Goal: Information Seeking & Learning: Learn about a topic

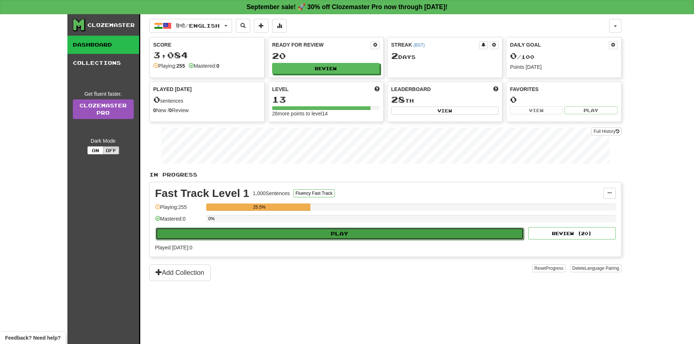
click at [342, 229] on button "Play" at bounding box center [340, 234] width 369 height 12
select select "**"
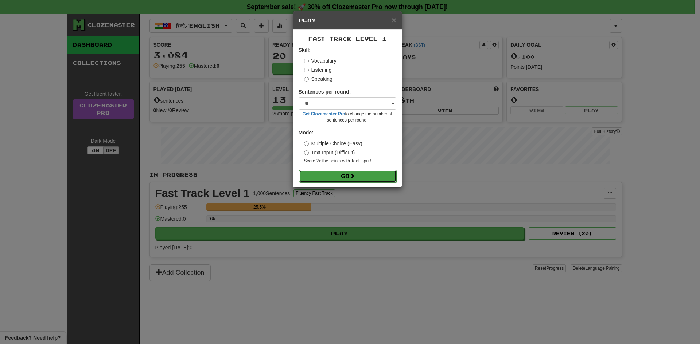
click at [331, 174] on button "Go" at bounding box center [348, 176] width 98 height 12
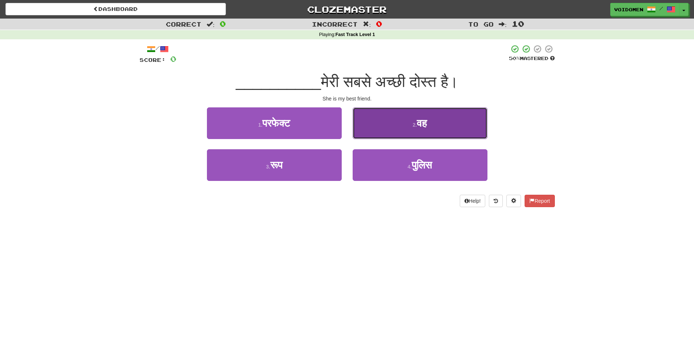
click at [393, 130] on button "2 . वह" at bounding box center [420, 124] width 135 height 32
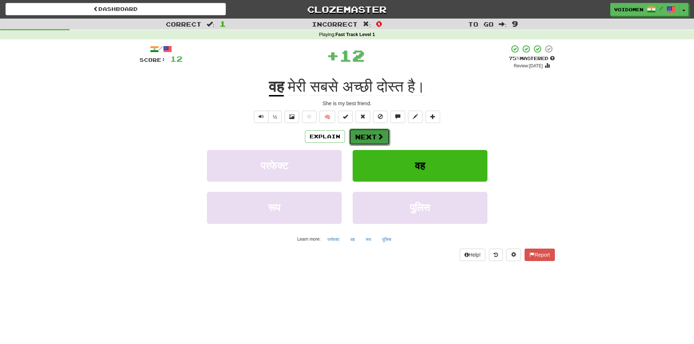
click at [372, 140] on button "Next" at bounding box center [369, 137] width 41 height 17
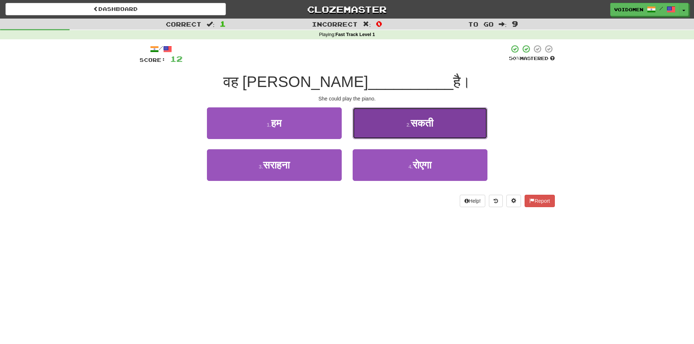
click at [430, 133] on button "2 . सकती" at bounding box center [420, 124] width 135 height 32
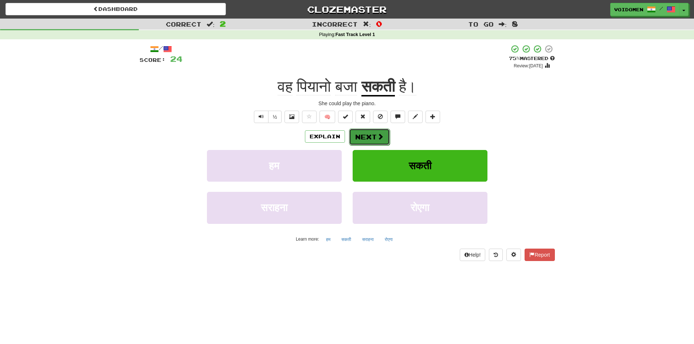
click at [378, 141] on button "Next" at bounding box center [369, 137] width 41 height 17
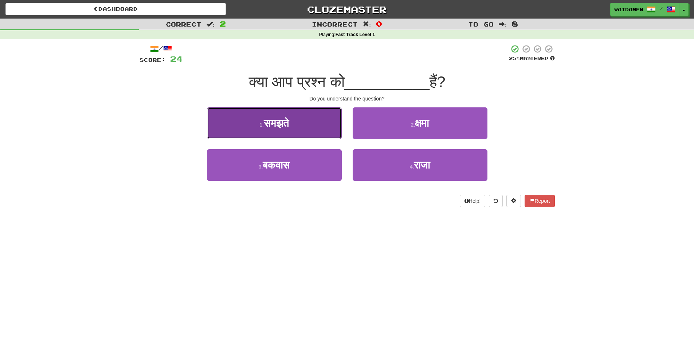
click at [297, 115] on button "1 . समझते" at bounding box center [274, 124] width 135 height 32
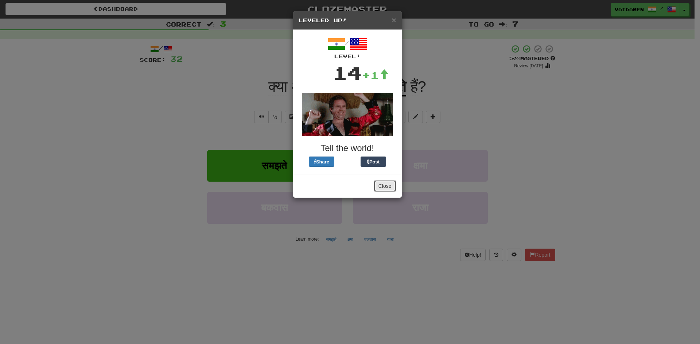
click at [385, 182] on button "Close" at bounding box center [385, 186] width 23 height 12
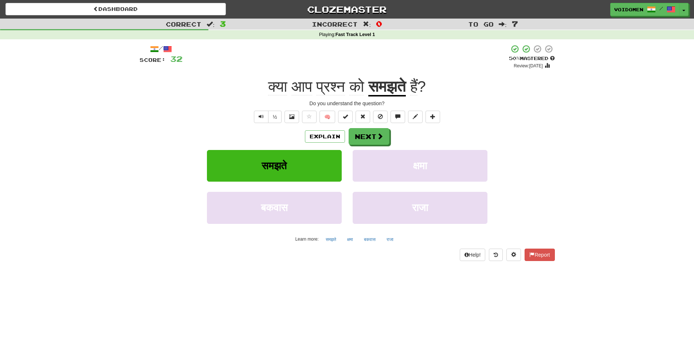
click at [324, 87] on span "प्रश्न" at bounding box center [330, 86] width 29 height 17
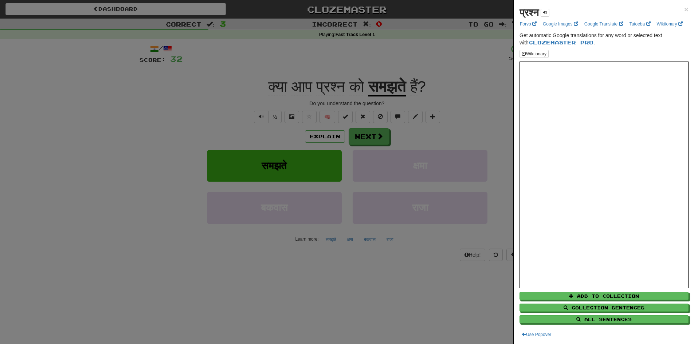
click at [377, 133] on div at bounding box center [347, 172] width 694 height 344
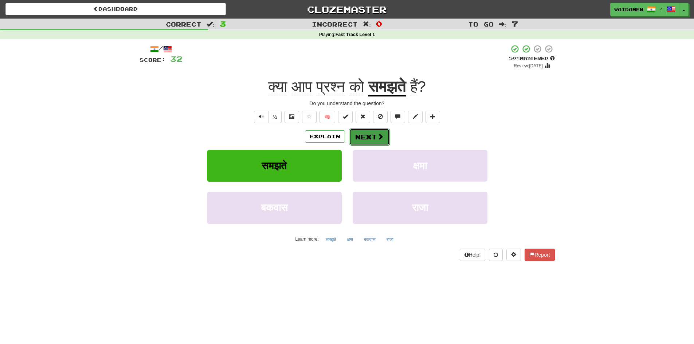
click at [377, 139] on span at bounding box center [380, 136] width 7 height 7
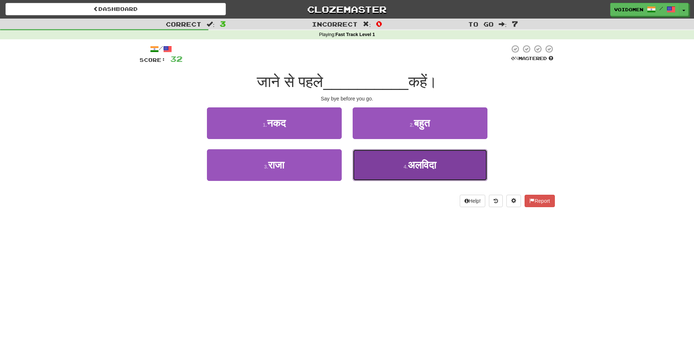
click at [430, 180] on button "4 . [GEOGRAPHIC_DATA]" at bounding box center [420, 165] width 135 height 32
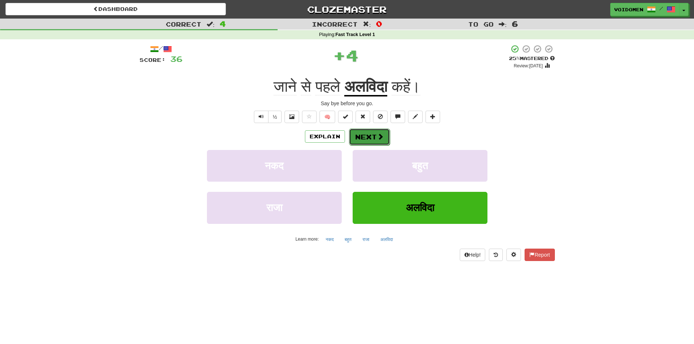
click at [383, 141] on button "Next" at bounding box center [369, 137] width 41 height 17
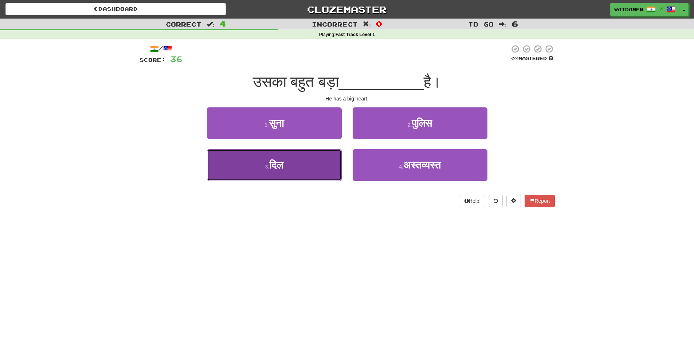
click at [318, 172] on button "3 . दिल" at bounding box center [274, 165] width 135 height 32
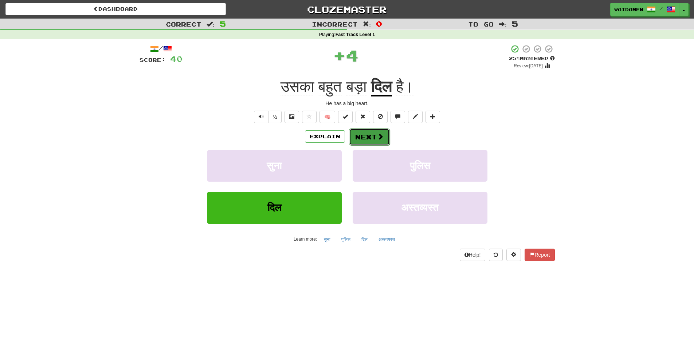
click at [382, 139] on span at bounding box center [380, 136] width 7 height 7
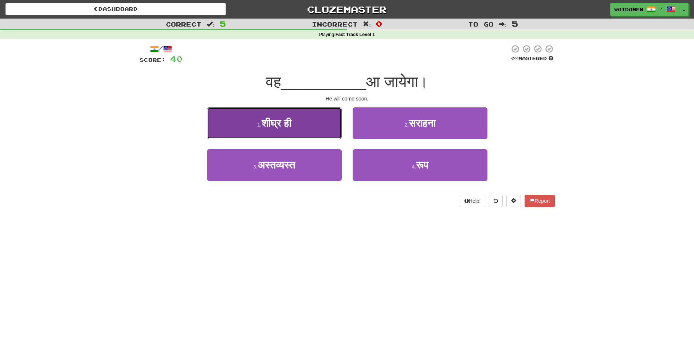
click at [328, 137] on button "1 . शीघ्र ही" at bounding box center [274, 124] width 135 height 32
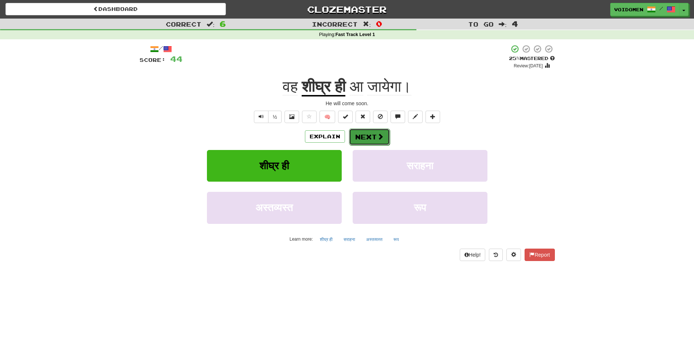
click at [377, 137] on span at bounding box center [380, 136] width 7 height 7
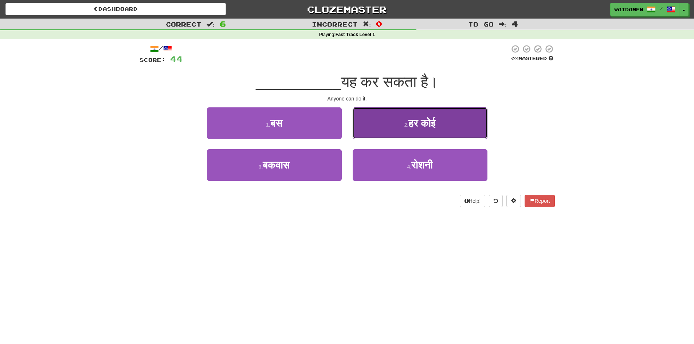
click at [461, 120] on button "2 . हर कोई" at bounding box center [420, 124] width 135 height 32
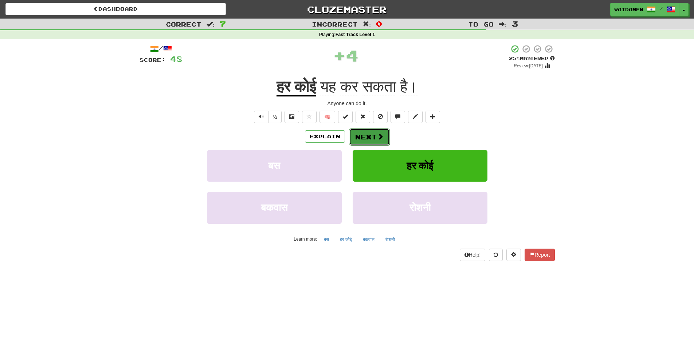
click at [377, 136] on span at bounding box center [380, 136] width 7 height 7
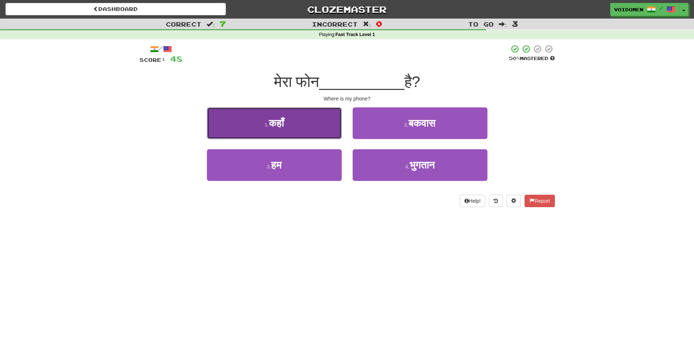
click at [317, 134] on button "1 . कहाँ" at bounding box center [274, 124] width 135 height 32
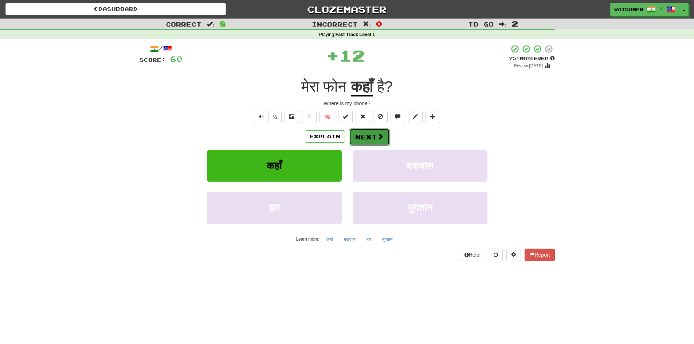
click at [363, 140] on button "Next" at bounding box center [369, 137] width 41 height 17
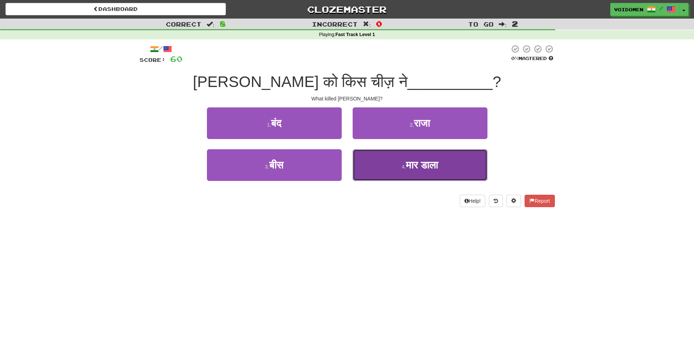
click at [403, 172] on button "4 . मार डाला" at bounding box center [420, 165] width 135 height 32
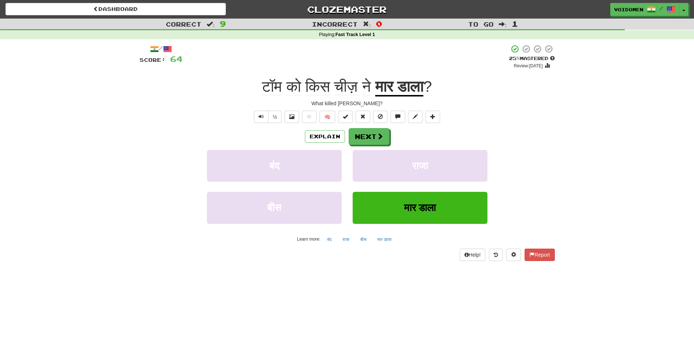
click at [424, 95] on u "मार डाला" at bounding box center [399, 87] width 48 height 19
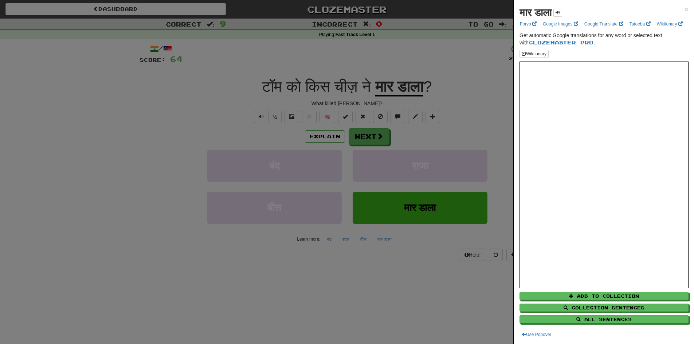
click at [478, 149] on div at bounding box center [347, 172] width 694 height 344
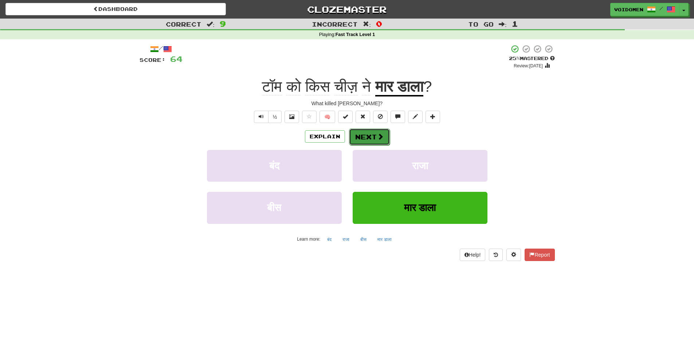
click at [375, 136] on button "Next" at bounding box center [369, 137] width 41 height 17
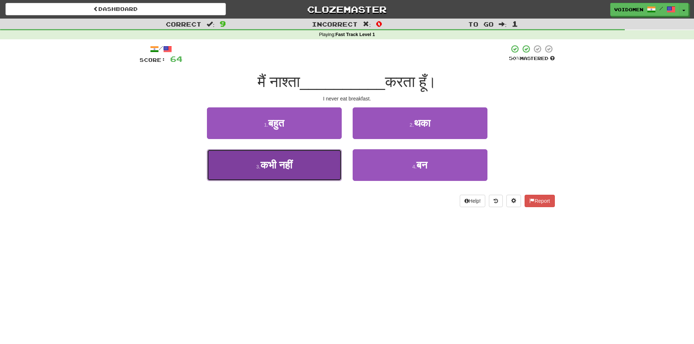
click at [311, 176] on button "3 . कभी नहीं" at bounding box center [274, 165] width 135 height 32
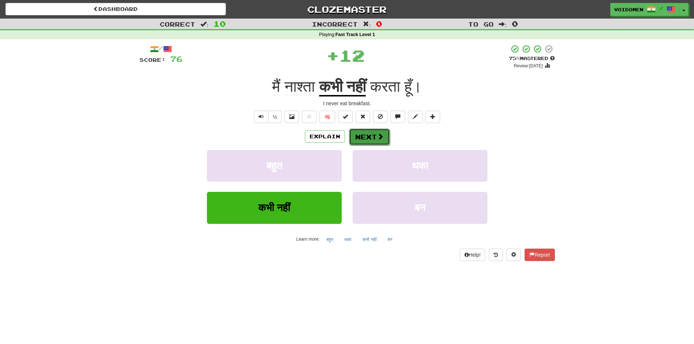
click at [368, 143] on button "Next" at bounding box center [369, 137] width 41 height 17
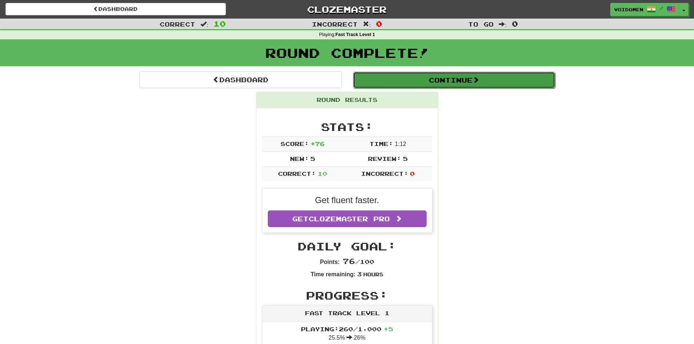
click at [436, 85] on button "Continue" at bounding box center [454, 80] width 202 height 17
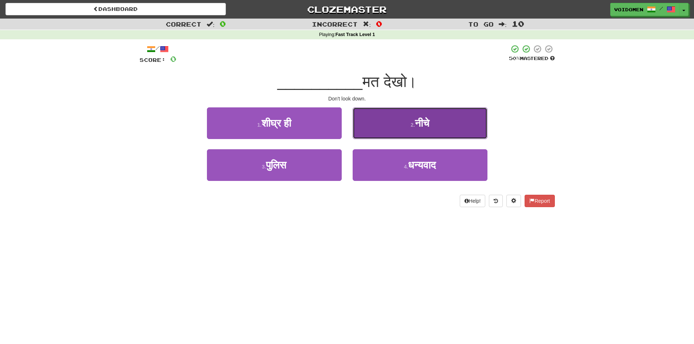
click at [401, 118] on button "2 . नीचे" at bounding box center [420, 124] width 135 height 32
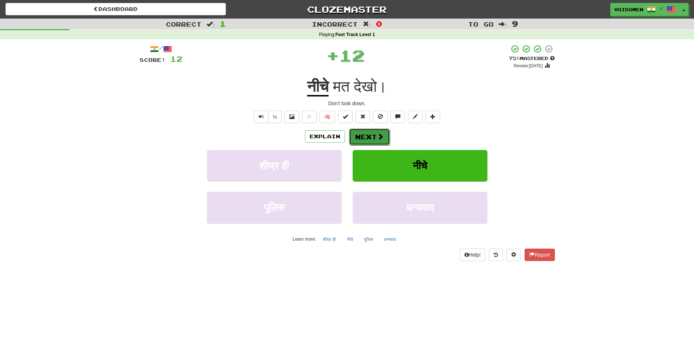
click at [372, 133] on button "Next" at bounding box center [369, 137] width 41 height 17
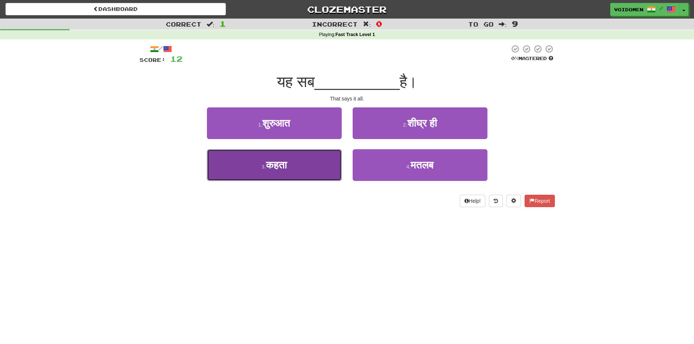
click at [316, 160] on button "3 . कहता" at bounding box center [274, 165] width 135 height 32
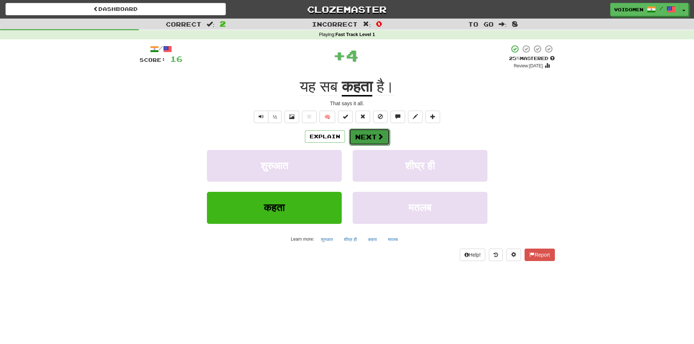
click at [375, 137] on button "Next" at bounding box center [369, 137] width 41 height 17
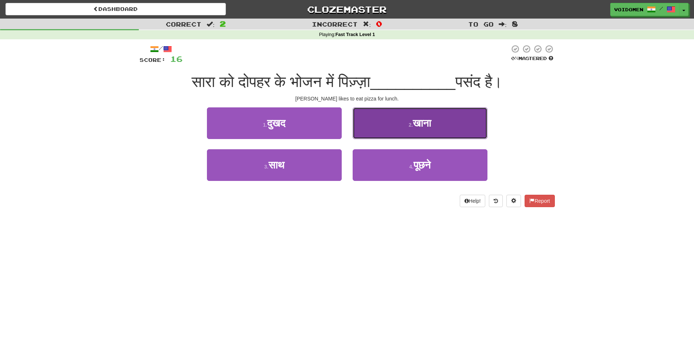
click at [425, 119] on span "खाना" at bounding box center [422, 123] width 18 height 11
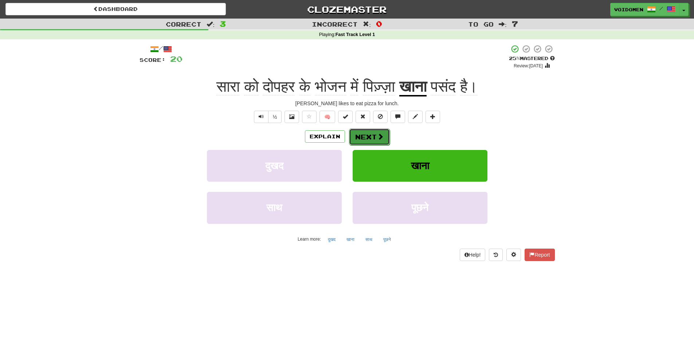
click at [381, 135] on span at bounding box center [380, 136] width 7 height 7
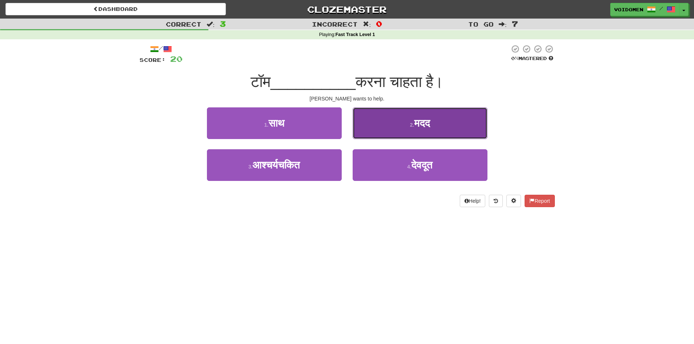
click at [421, 124] on span "मदद" at bounding box center [422, 123] width 16 height 11
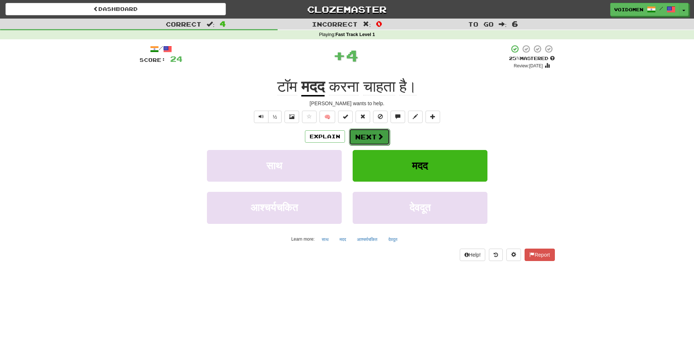
click at [377, 137] on span at bounding box center [380, 136] width 7 height 7
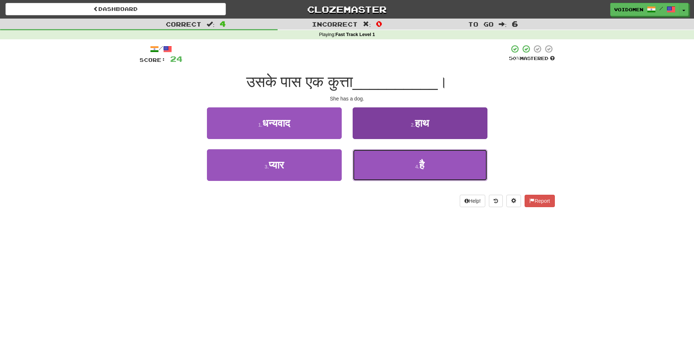
click at [398, 173] on button "4 . है" at bounding box center [420, 165] width 135 height 32
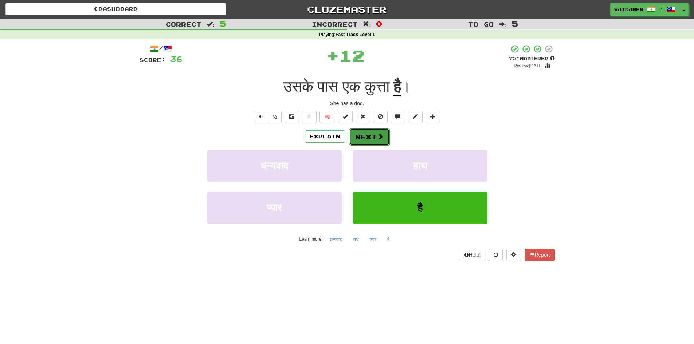
click at [375, 141] on button "Next" at bounding box center [369, 137] width 41 height 17
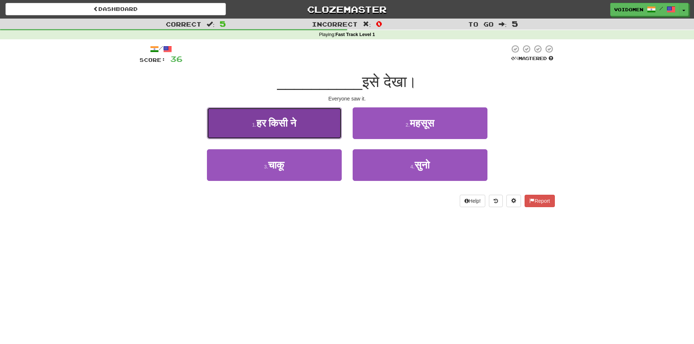
click at [318, 136] on button "1 . हर किसी ने" at bounding box center [274, 124] width 135 height 32
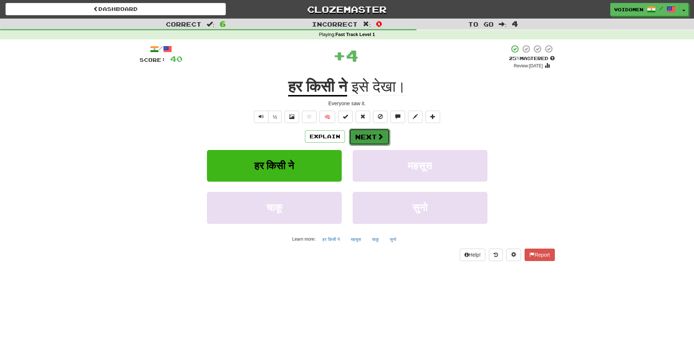
click at [374, 139] on button "Next" at bounding box center [369, 137] width 41 height 17
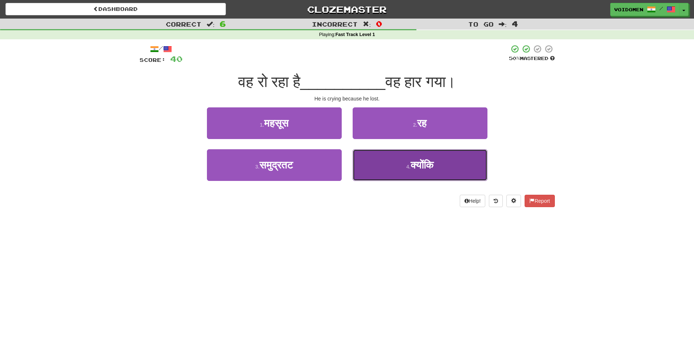
click at [405, 172] on button "4 . क्योंकि" at bounding box center [420, 165] width 135 height 32
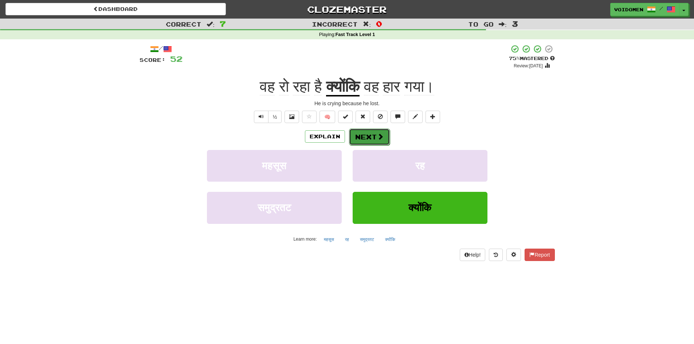
click at [381, 139] on span at bounding box center [380, 136] width 7 height 7
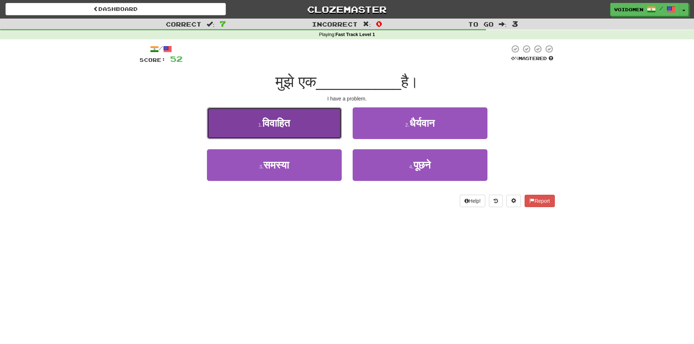
click at [329, 133] on button "1 . विवाहित" at bounding box center [274, 124] width 135 height 32
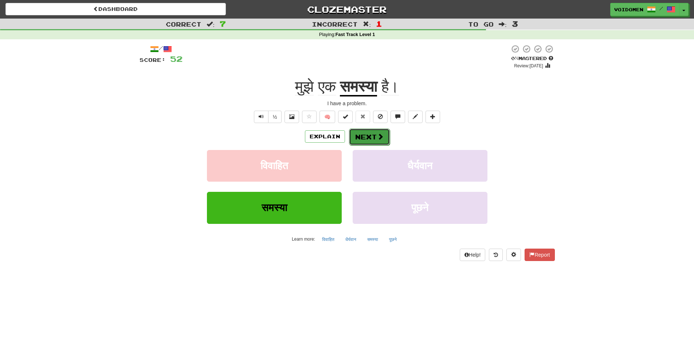
click at [379, 141] on button "Next" at bounding box center [369, 137] width 41 height 17
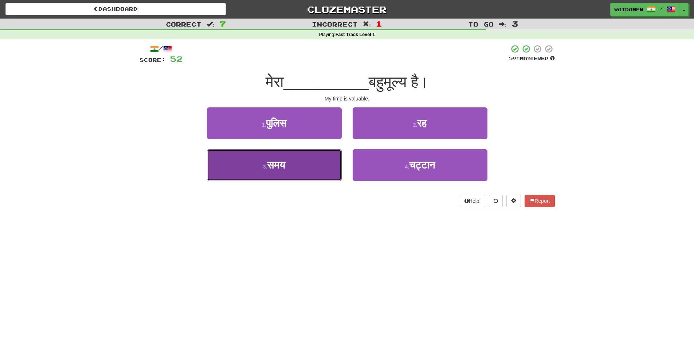
click at [313, 176] on button "3 . समय" at bounding box center [274, 165] width 135 height 32
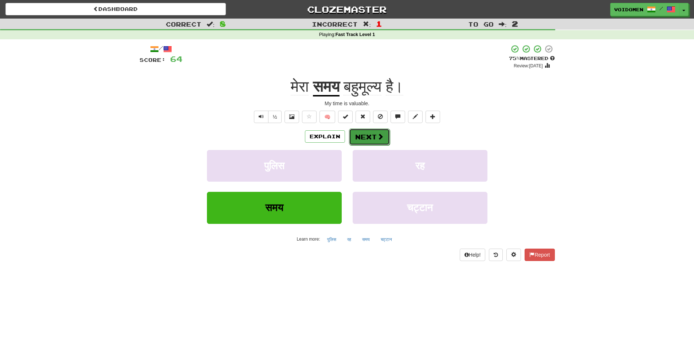
click at [382, 137] on span at bounding box center [380, 136] width 7 height 7
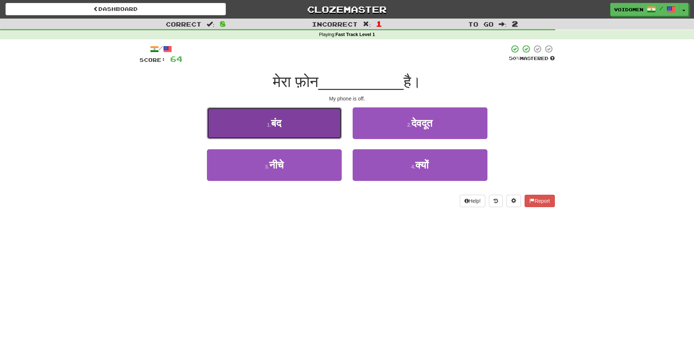
click at [328, 137] on button "1 . बंद" at bounding box center [274, 124] width 135 height 32
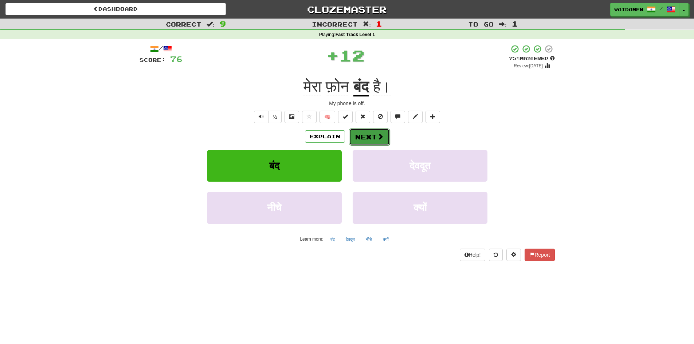
click at [368, 141] on button "Next" at bounding box center [369, 137] width 41 height 17
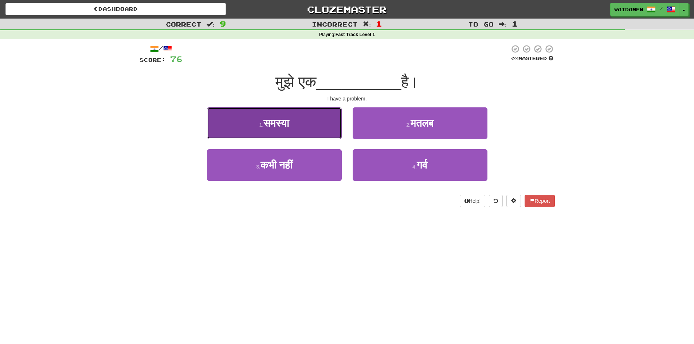
click at [321, 133] on button "1 . समस्या" at bounding box center [274, 124] width 135 height 32
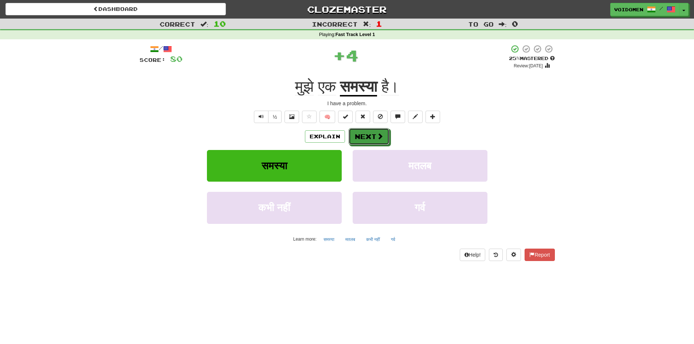
click at [372, 141] on button "Next" at bounding box center [369, 136] width 41 height 17
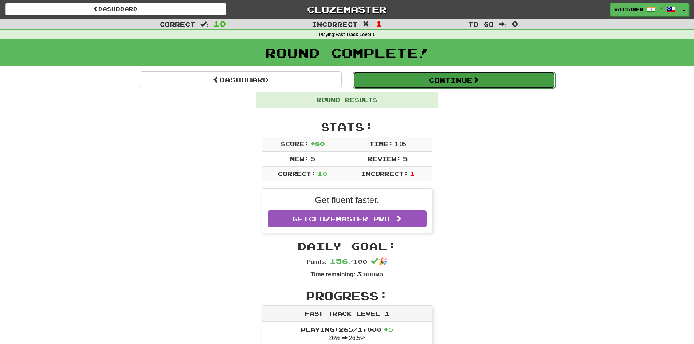
click at [417, 86] on button "Continue" at bounding box center [454, 80] width 202 height 17
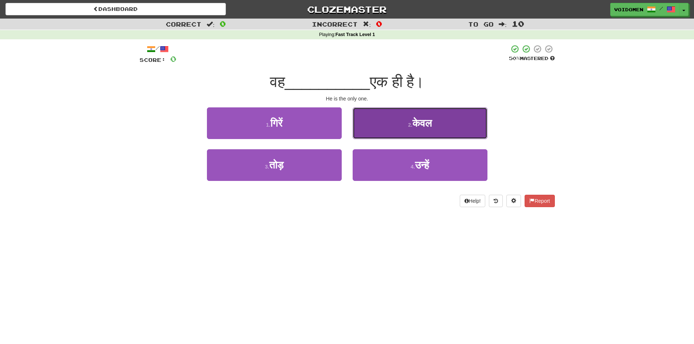
click at [396, 126] on button "2 . केवल" at bounding box center [420, 124] width 135 height 32
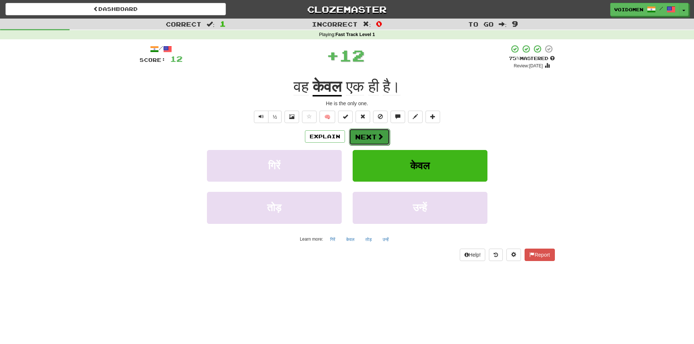
click at [379, 137] on span at bounding box center [380, 136] width 7 height 7
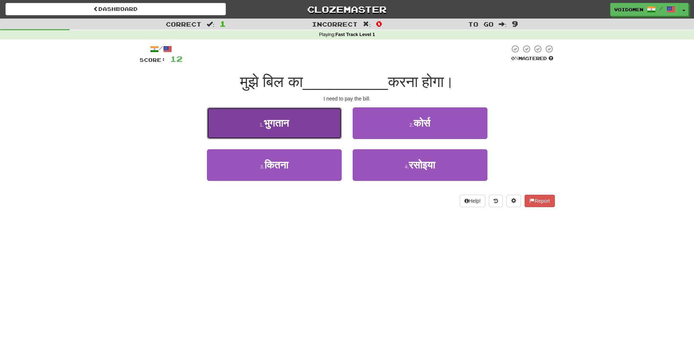
click at [307, 115] on button "1 . भुगतान" at bounding box center [274, 124] width 135 height 32
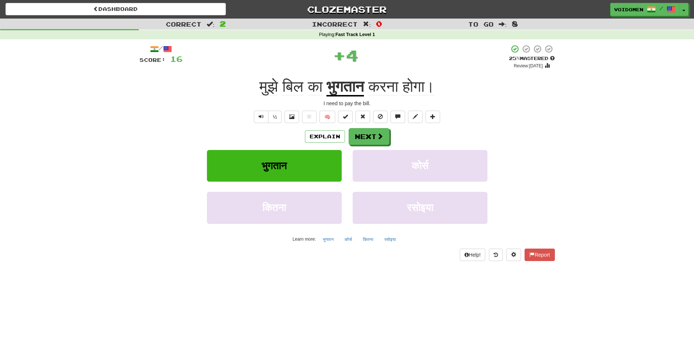
click at [352, 88] on u "भुगतान" at bounding box center [346, 87] width 38 height 19
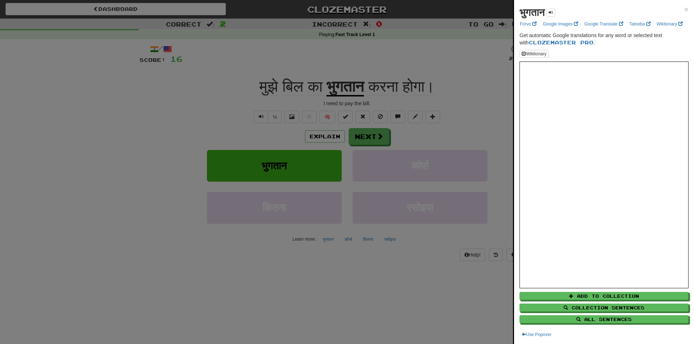
click at [441, 142] on div at bounding box center [347, 172] width 694 height 344
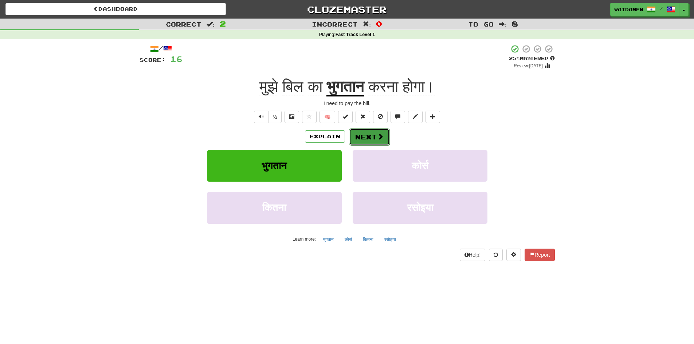
click at [375, 136] on button "Next" at bounding box center [369, 137] width 41 height 17
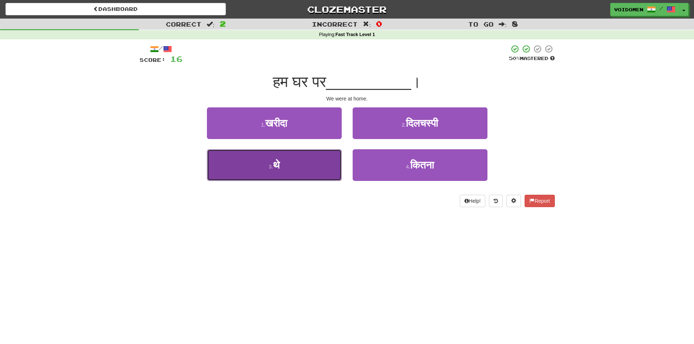
click at [316, 168] on button "3 . थे" at bounding box center [274, 165] width 135 height 32
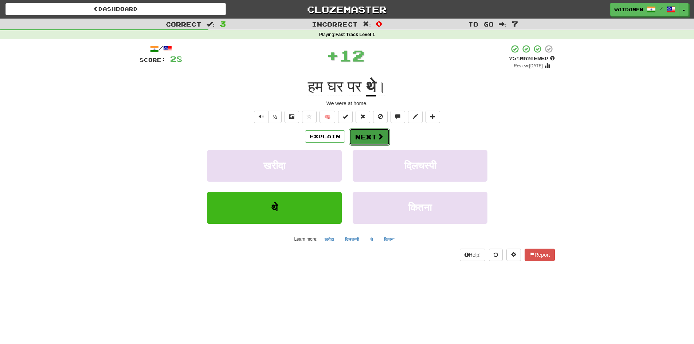
click at [368, 139] on button "Next" at bounding box center [369, 137] width 41 height 17
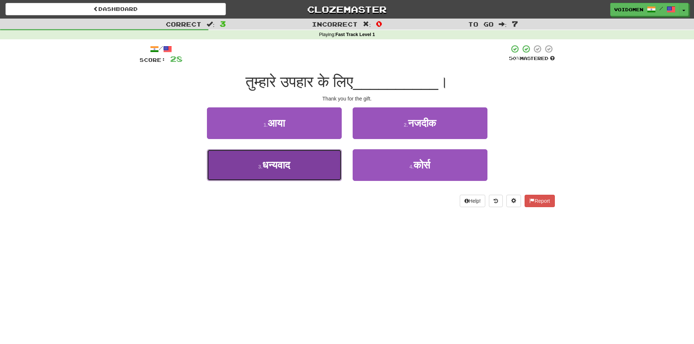
click at [334, 159] on button "3 . धन्यवाद" at bounding box center [274, 165] width 135 height 32
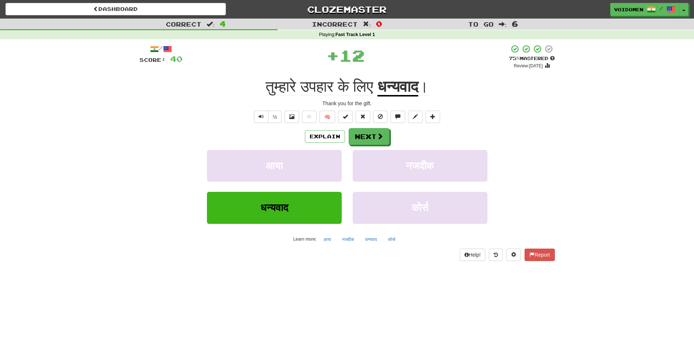
drag, startPoint x: 331, startPoint y: 98, endPoint x: 325, endPoint y: 67, distance: 31.2
drag, startPoint x: 325, startPoint y: 67, endPoint x: 309, endPoint y: 73, distance: 16.5
click at [309, 73] on div "/ Score: 40 + 12 75 % Mastered Review: [DATE] तुम्हारे उपहार के लिए धन्यवाद । T…" at bounding box center [348, 152] width 416 height 217
click at [312, 87] on span "उपहार" at bounding box center [316, 86] width 33 height 17
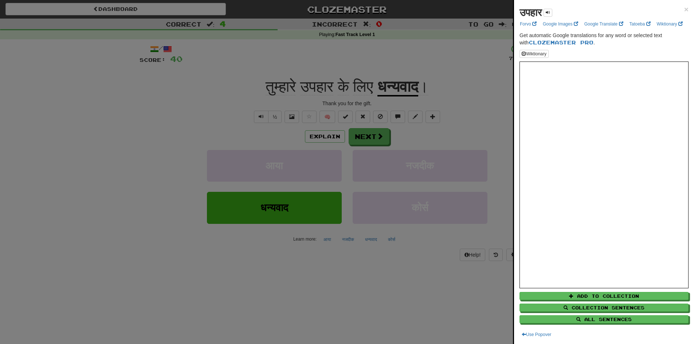
click at [480, 78] on div at bounding box center [347, 172] width 694 height 344
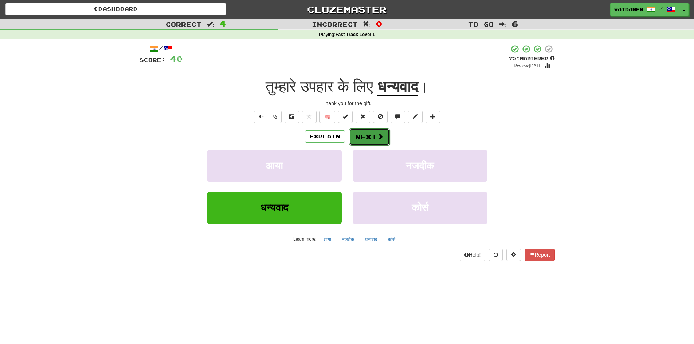
click at [371, 135] on button "Next" at bounding box center [369, 137] width 41 height 17
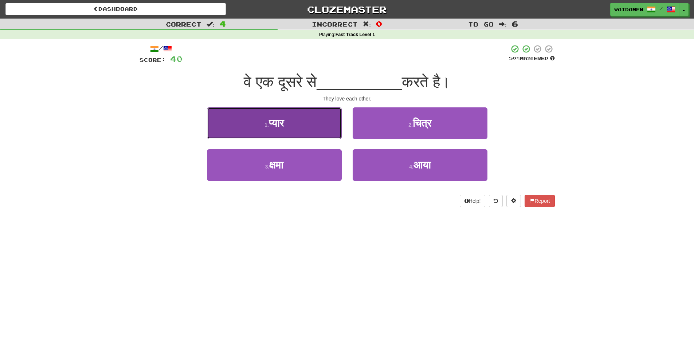
click at [324, 126] on button "1 . प्यार" at bounding box center [274, 124] width 135 height 32
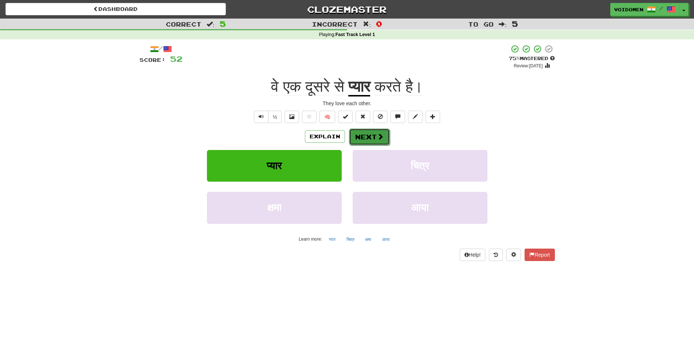
click at [374, 131] on button "Next" at bounding box center [369, 137] width 41 height 17
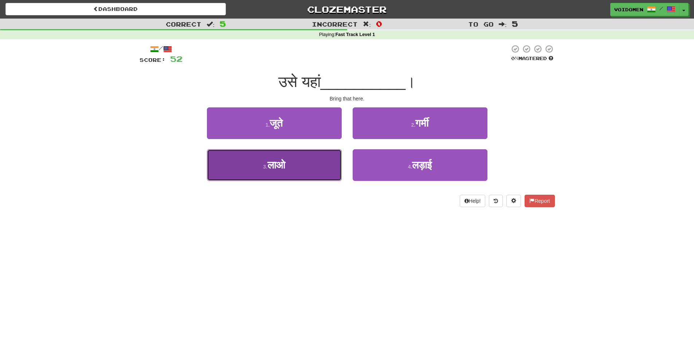
click at [309, 179] on button "3 . [GEOGRAPHIC_DATA]" at bounding box center [274, 165] width 135 height 32
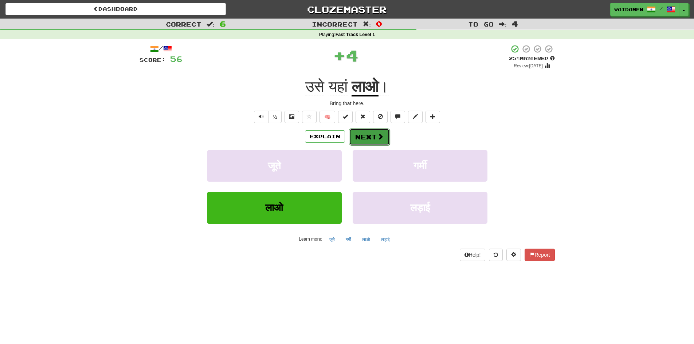
click at [377, 142] on button "Next" at bounding box center [369, 137] width 41 height 17
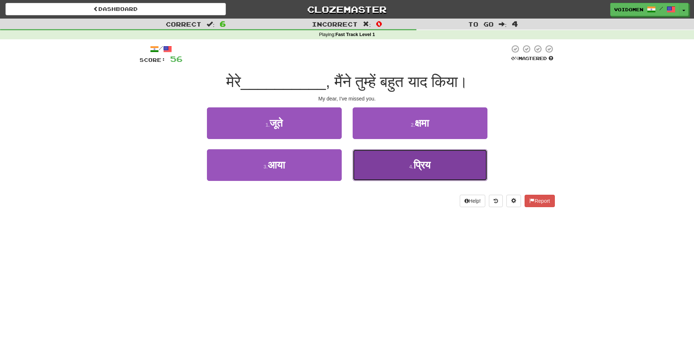
click at [410, 178] on button "4 . प्रिय" at bounding box center [420, 165] width 135 height 32
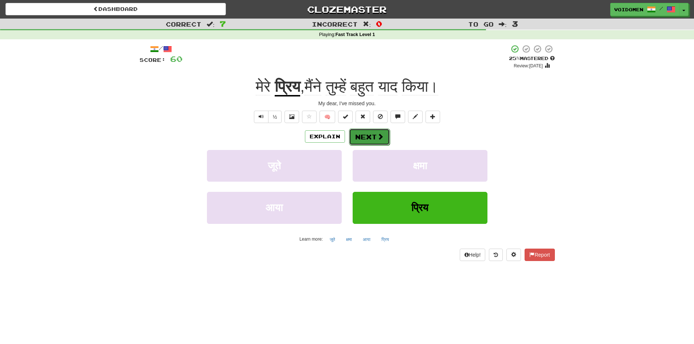
click at [381, 141] on button "Next" at bounding box center [369, 137] width 41 height 17
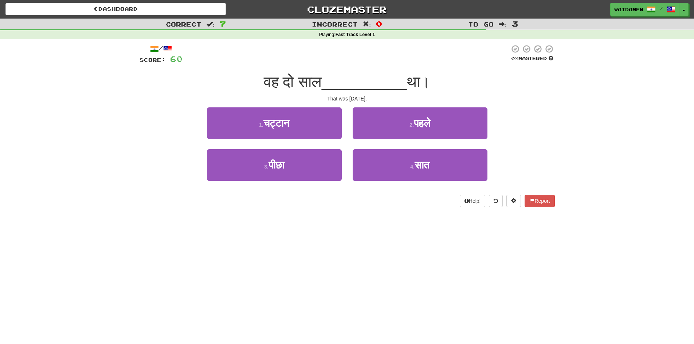
click at [375, 141] on div "2 . पहले" at bounding box center [420, 129] width 146 height 42
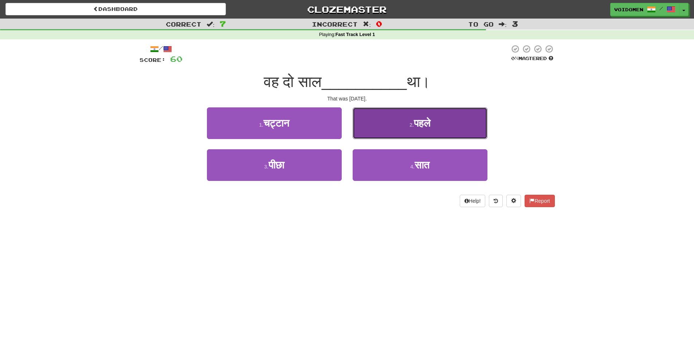
click at [406, 134] on button "2 . पहले" at bounding box center [420, 124] width 135 height 32
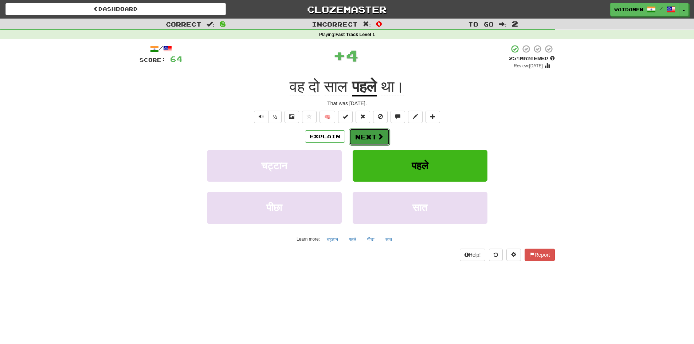
click at [373, 137] on button "Next" at bounding box center [369, 137] width 41 height 17
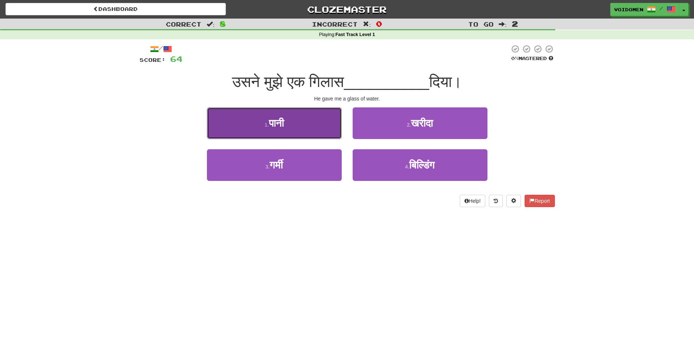
click at [337, 128] on button "1 . पानी" at bounding box center [274, 124] width 135 height 32
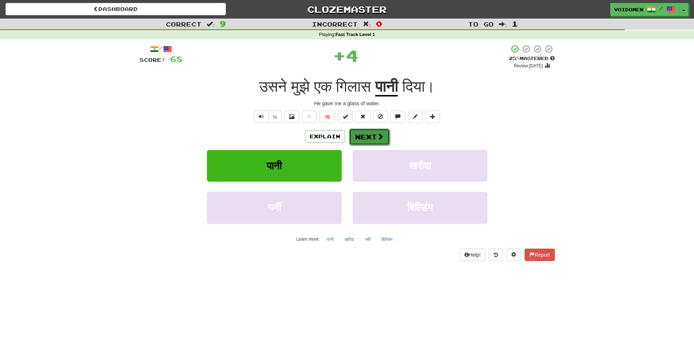
click at [373, 137] on button "Next" at bounding box center [369, 137] width 41 height 17
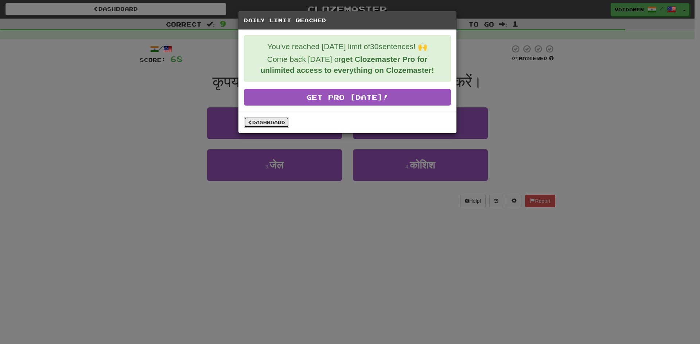
click at [271, 122] on link "Dashboard" at bounding box center [266, 122] width 45 height 11
